Goal: Information Seeking & Learning: Learn about a topic

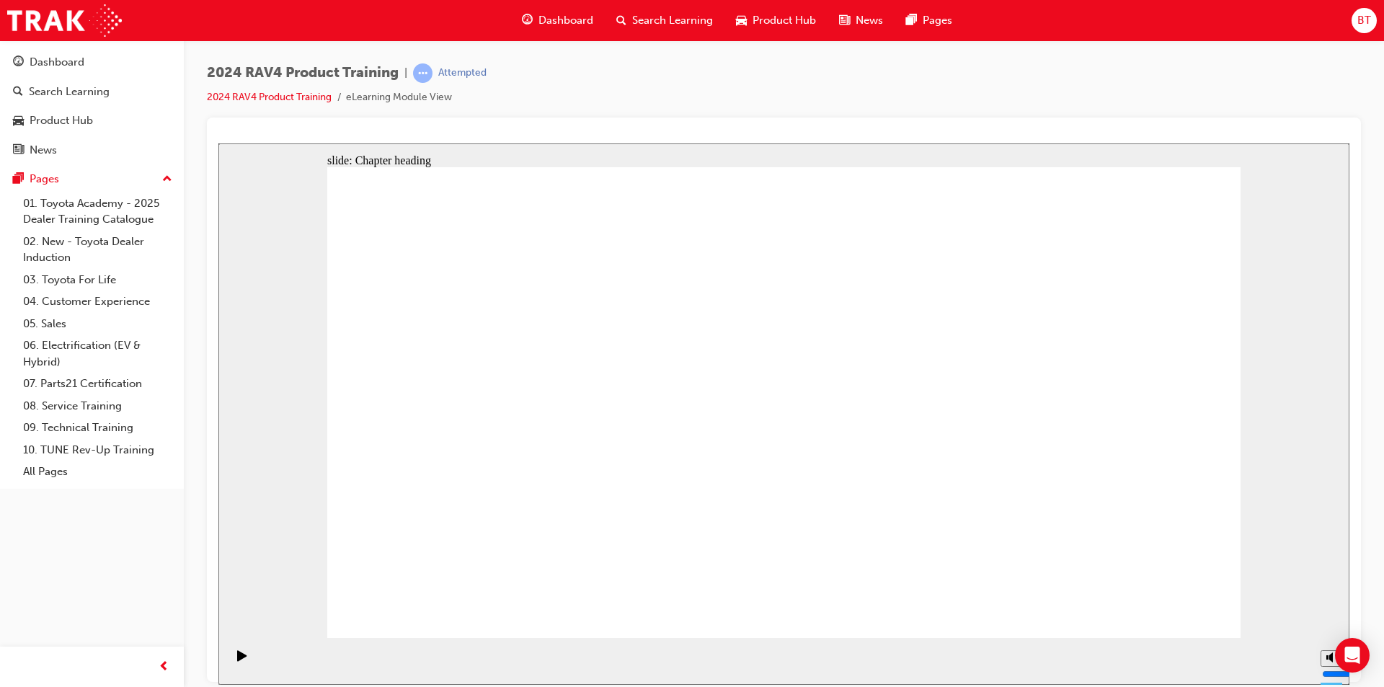
drag, startPoint x: 887, startPoint y: 123, endPoint x: 821, endPoint y: 109, distance: 67.7
click at [821, 109] on div "2024 RAV4 Product Training | Attempted 2024 RAV4 Product Training eLearning Mod…" at bounding box center [784, 90] width 1154 height 54
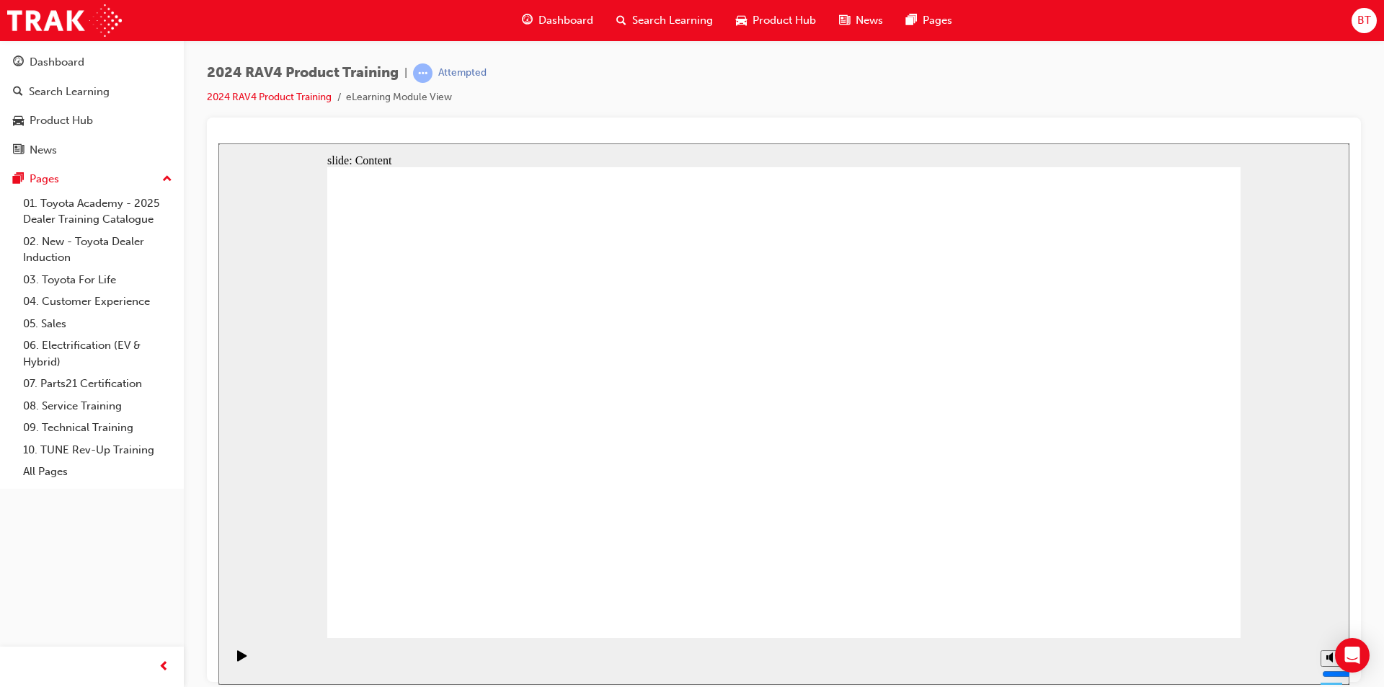
drag, startPoint x: 755, startPoint y: 464, endPoint x: 720, endPoint y: 462, distance: 35.4
drag, startPoint x: 447, startPoint y: 603, endPoint x: 431, endPoint y: 604, distance: 15.9
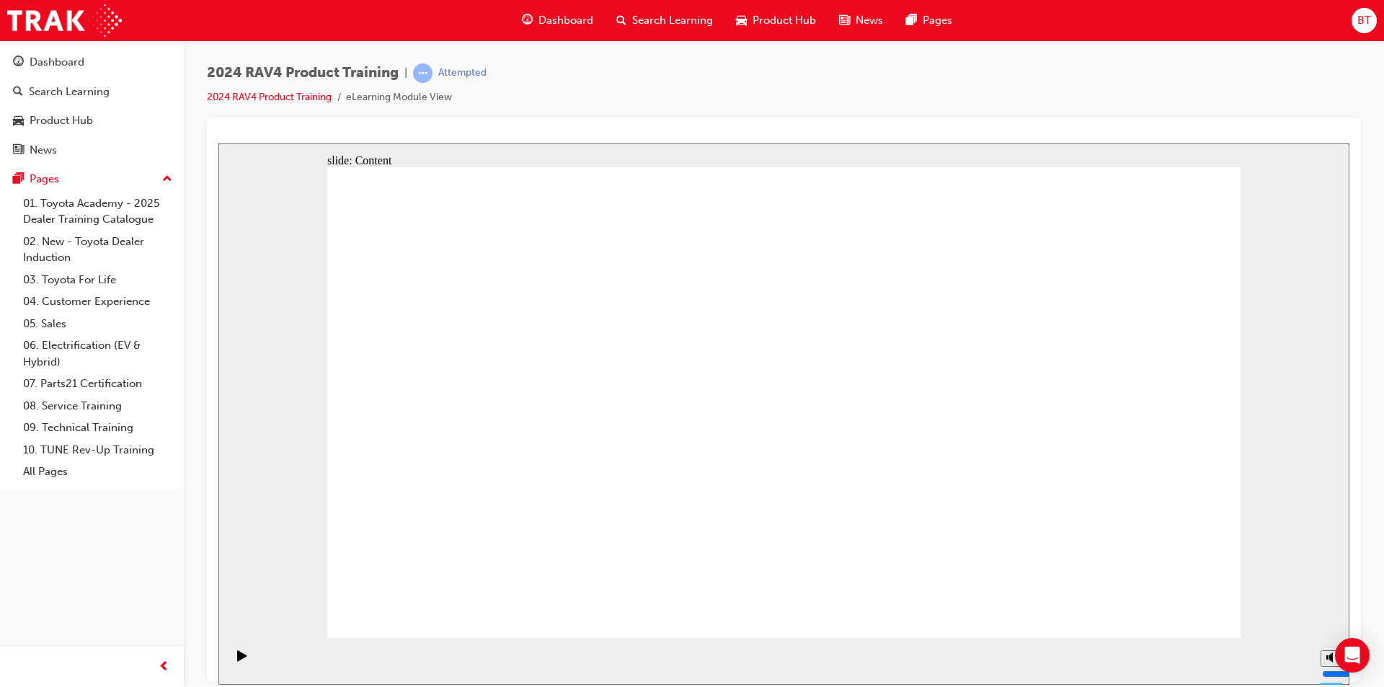
drag, startPoint x: 599, startPoint y: 590, endPoint x: 451, endPoint y: 614, distance: 150.5
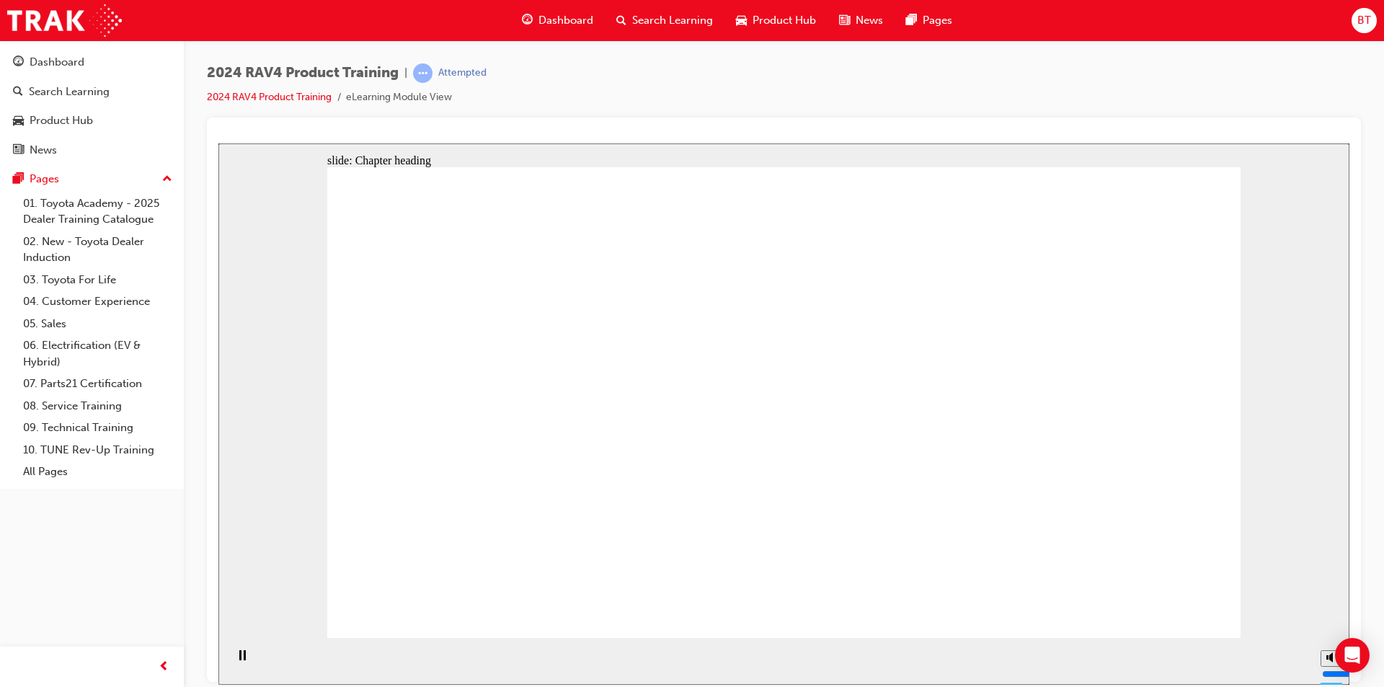
drag, startPoint x: 714, startPoint y: 451, endPoint x: 714, endPoint y: 466, distance: 15.1
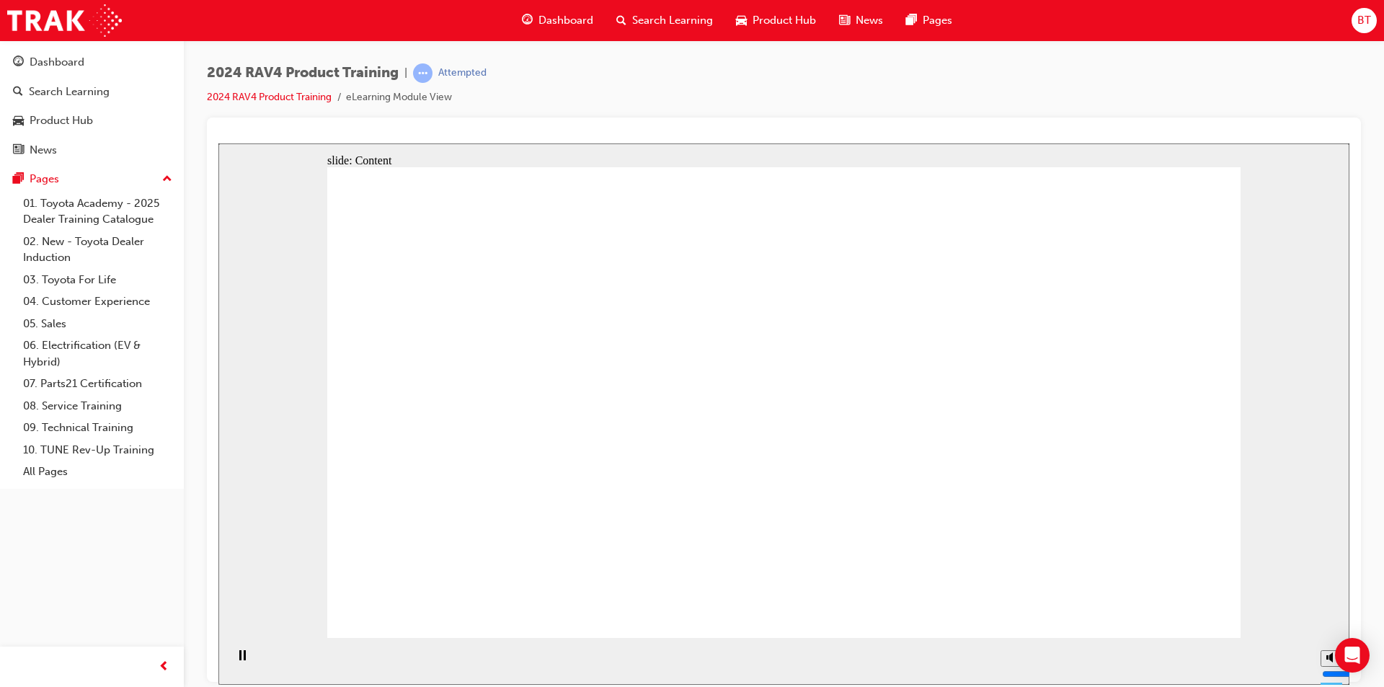
drag, startPoint x: 540, startPoint y: 389, endPoint x: 559, endPoint y: 441, distance: 55.2
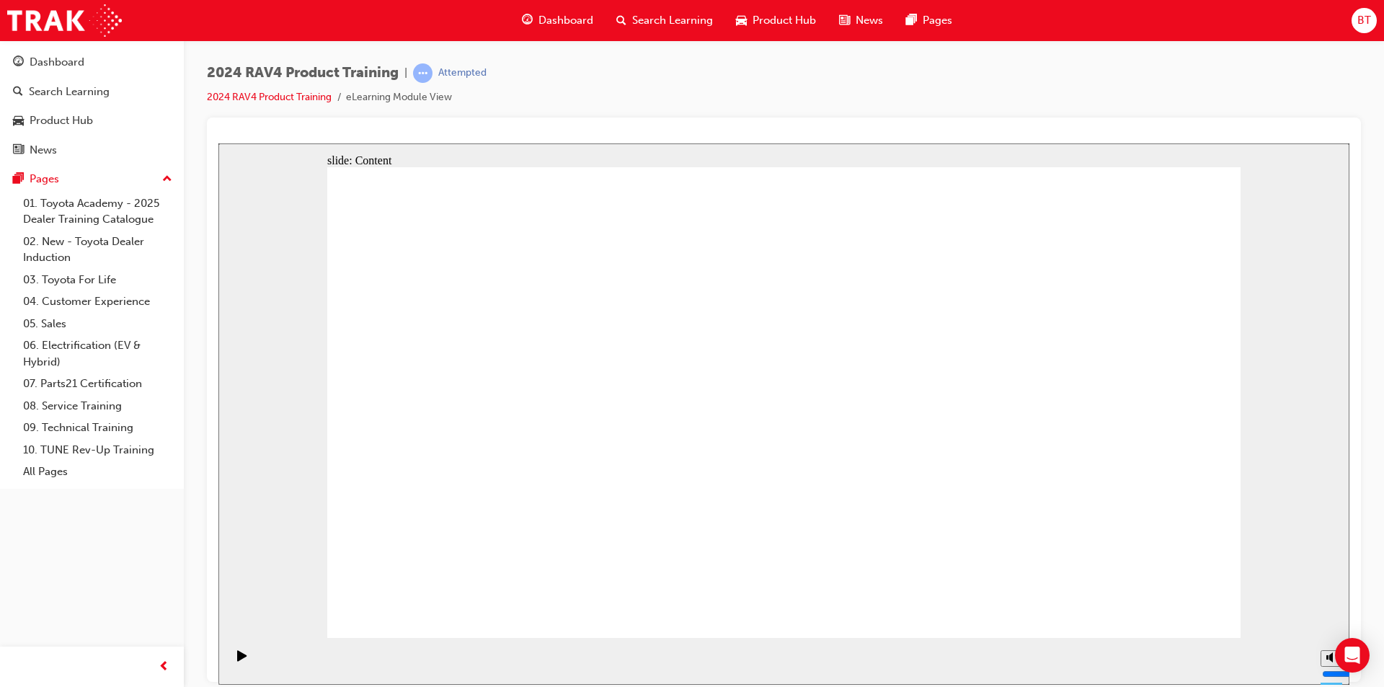
drag, startPoint x: 990, startPoint y: 376, endPoint x: 1001, endPoint y: 376, distance: 11.5
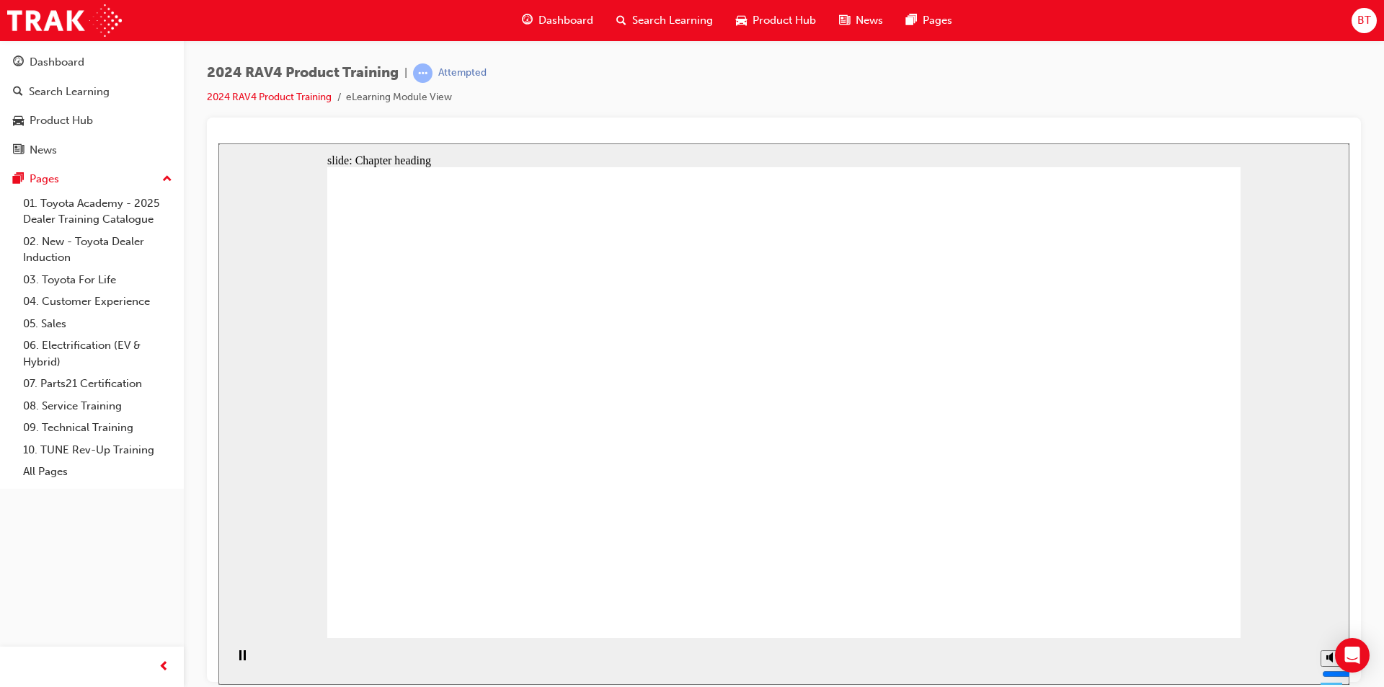
drag, startPoint x: 896, startPoint y: 370, endPoint x: 915, endPoint y: 375, distance: 19.4
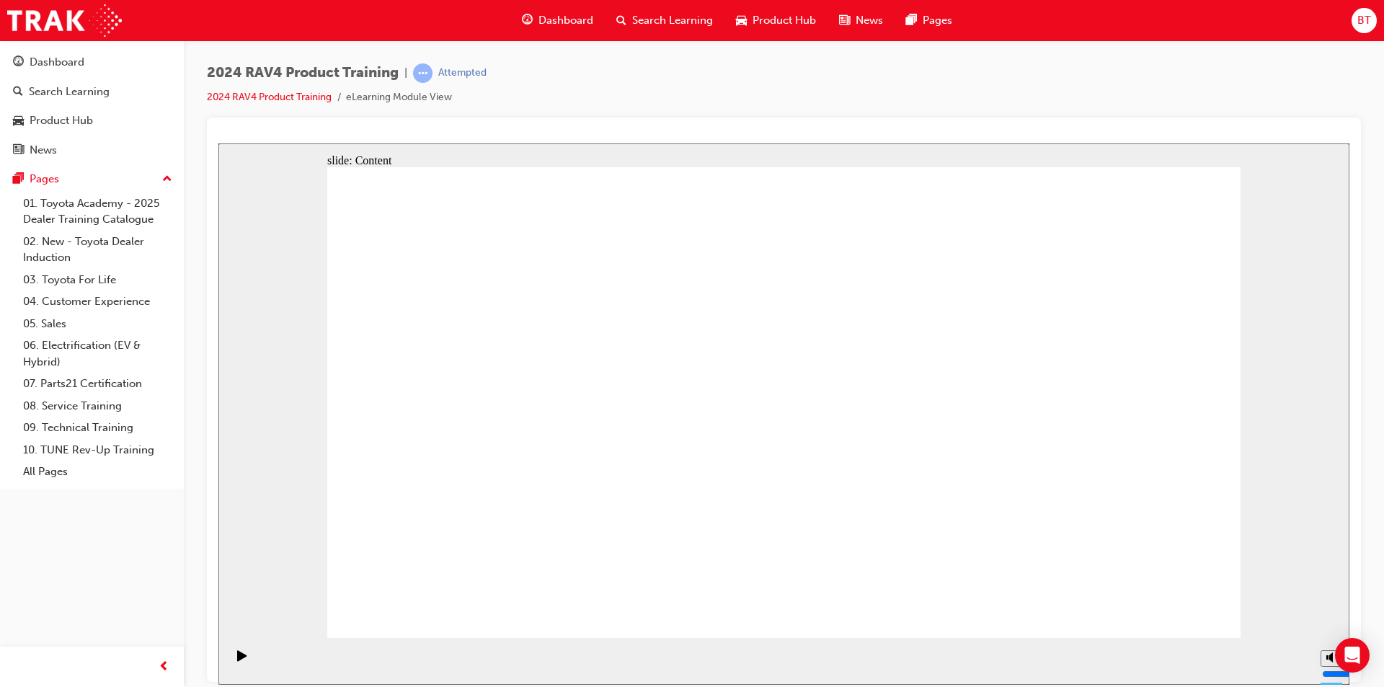
drag, startPoint x: 1143, startPoint y: 590, endPoint x: 1150, endPoint y: 601, distance: 13.0
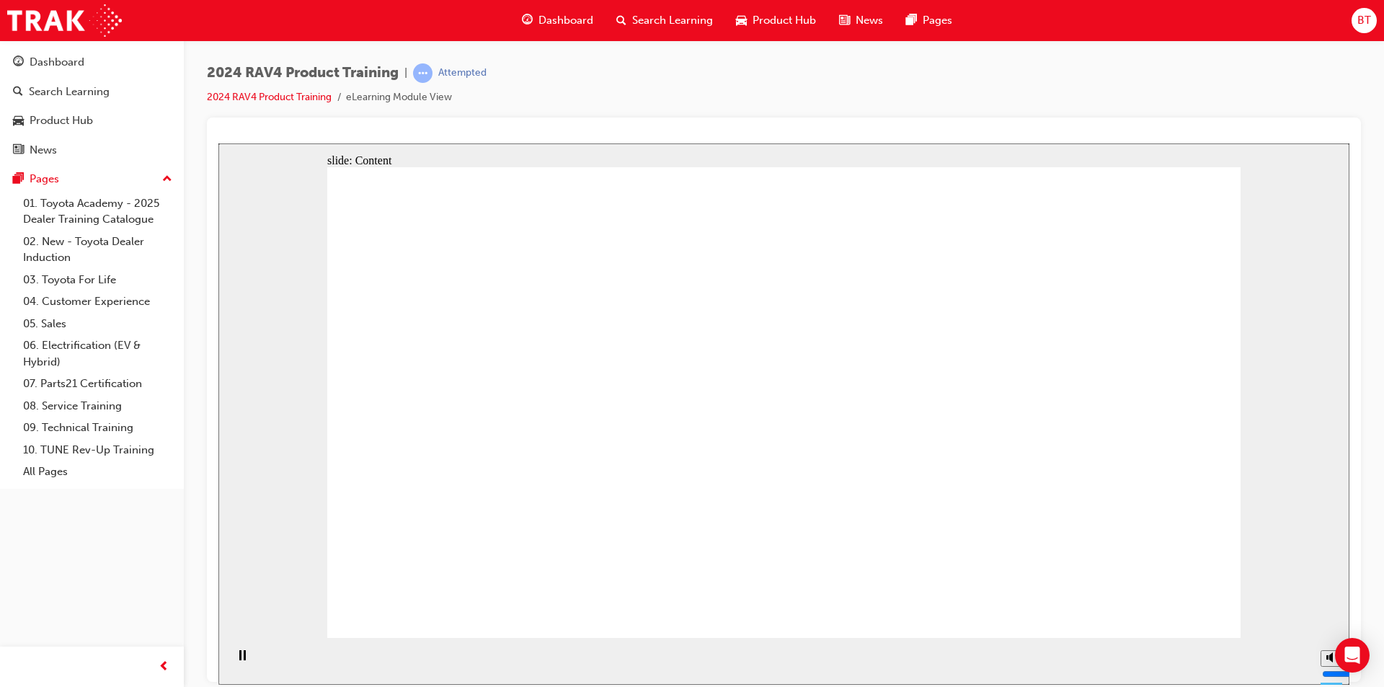
drag, startPoint x: 617, startPoint y: 372, endPoint x: 625, endPoint y: 378, distance: 10.2
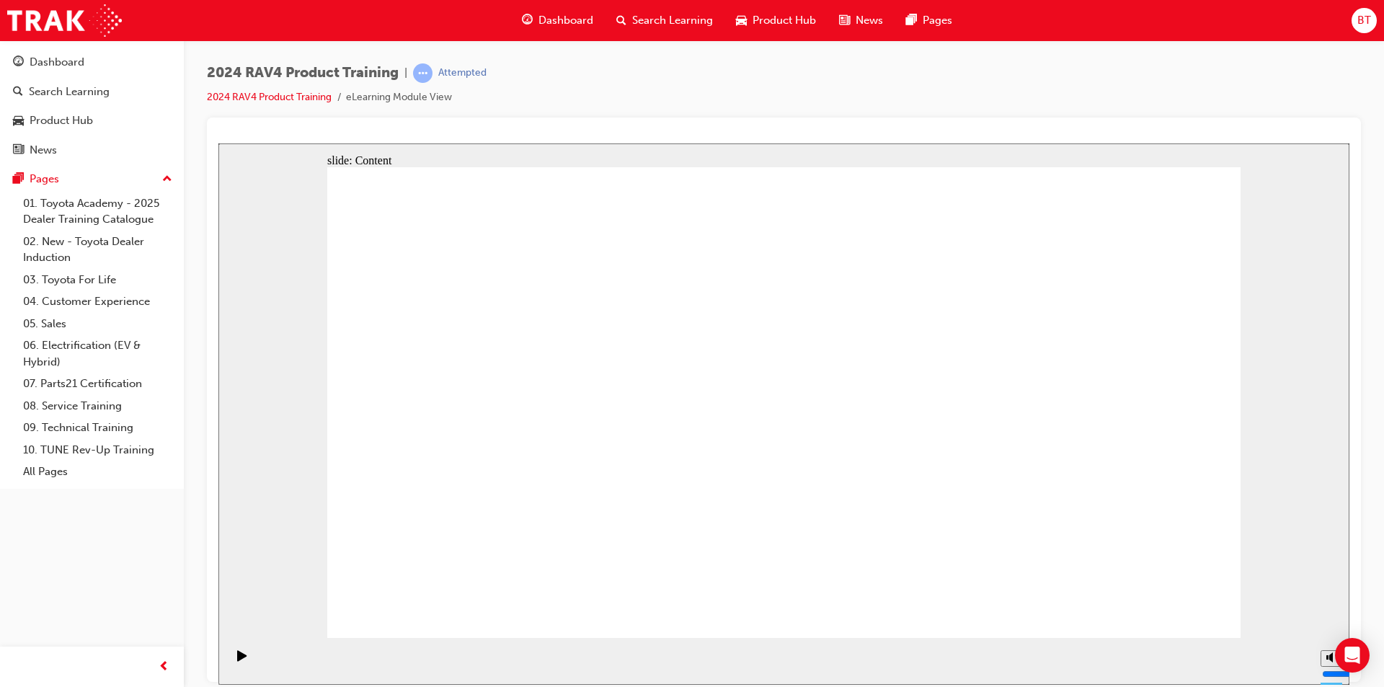
drag, startPoint x: 630, startPoint y: 399, endPoint x: 595, endPoint y: 397, distance: 34.7
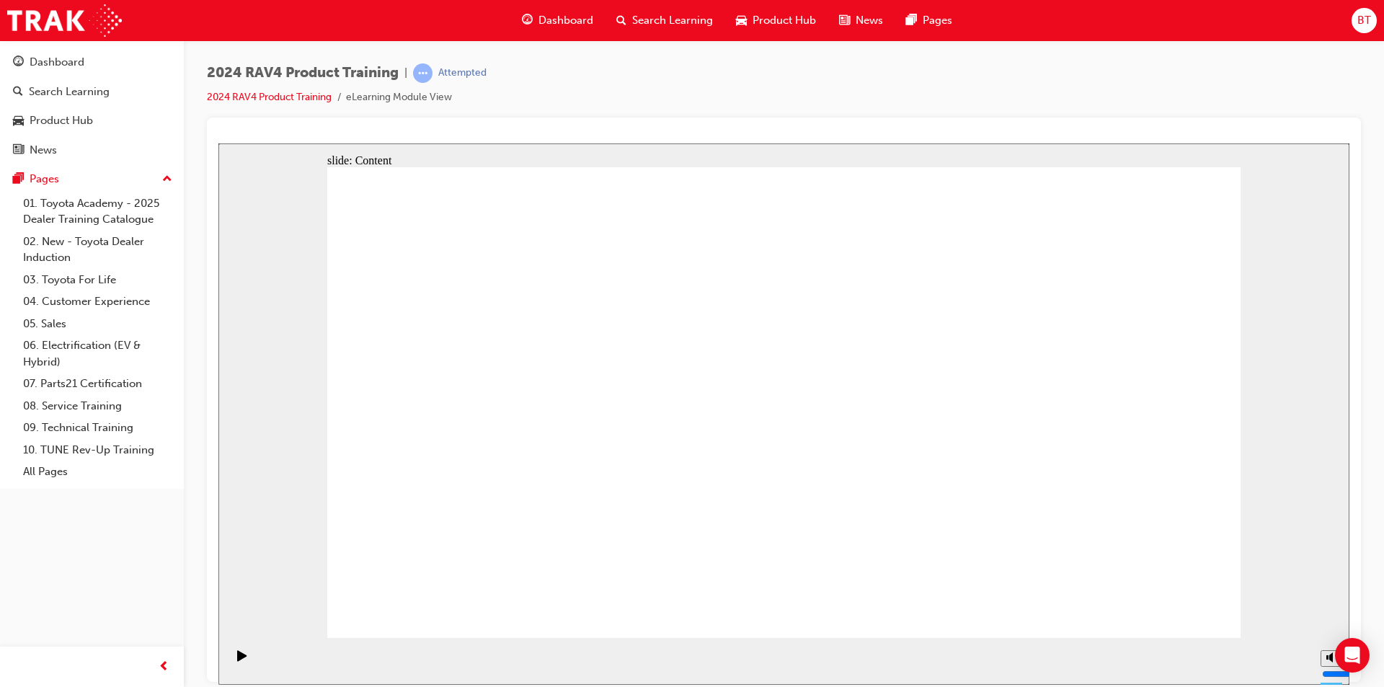
click at [243, 663] on div "Play (Ctrl+Alt+P)" at bounding box center [242, 661] width 25 height 25
